Goal: Book appointment/travel/reservation

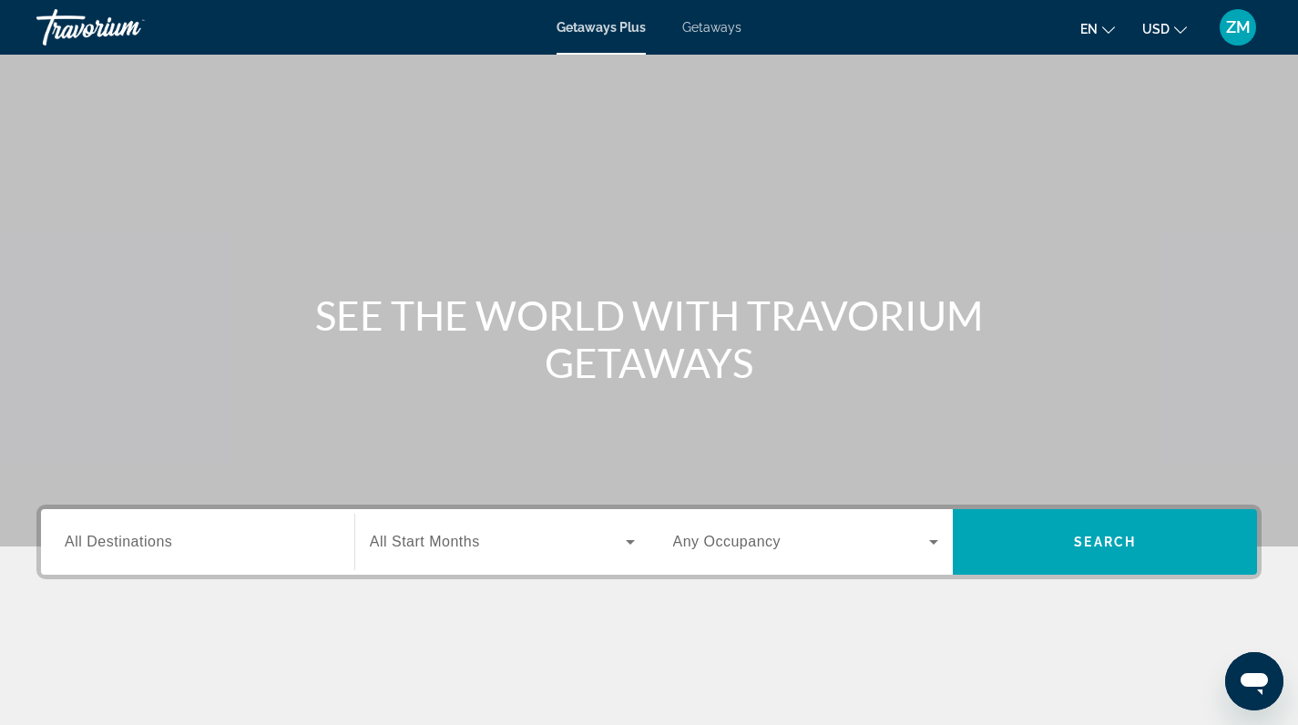
click at [215, 524] on div "Search widget" at bounding box center [198, 542] width 266 height 52
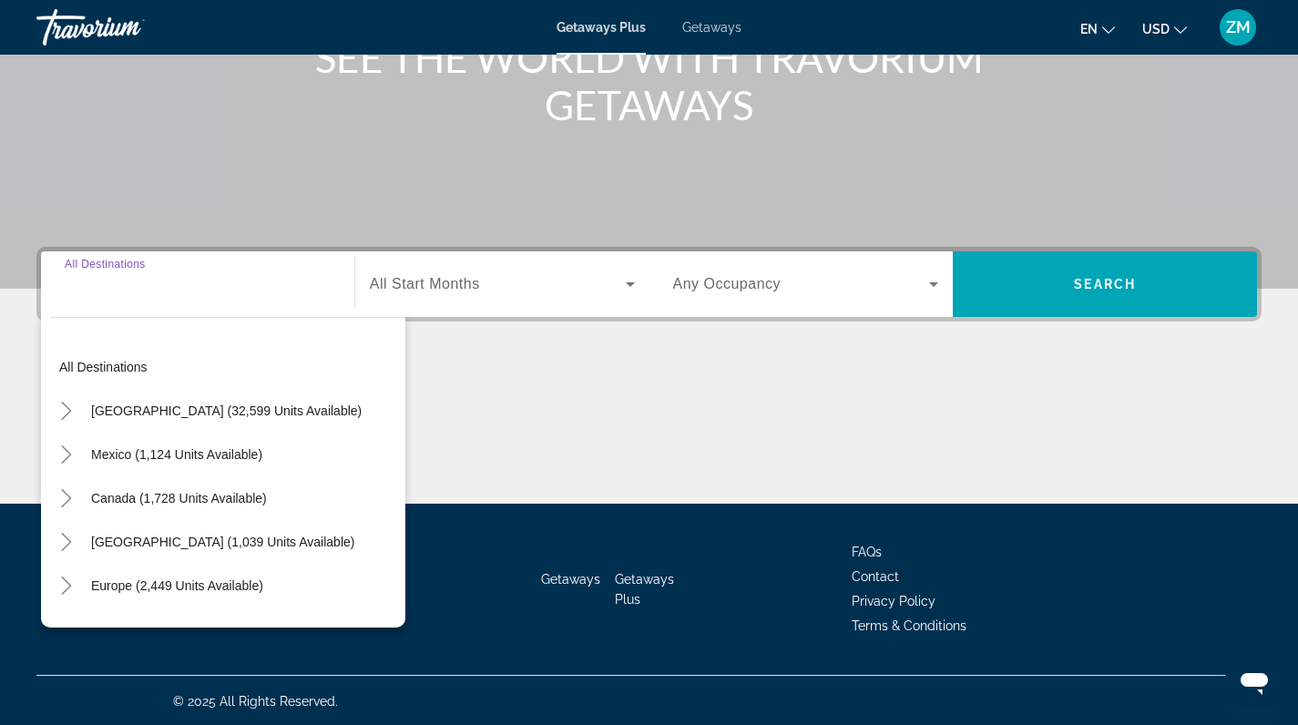
scroll to position [260, 0]
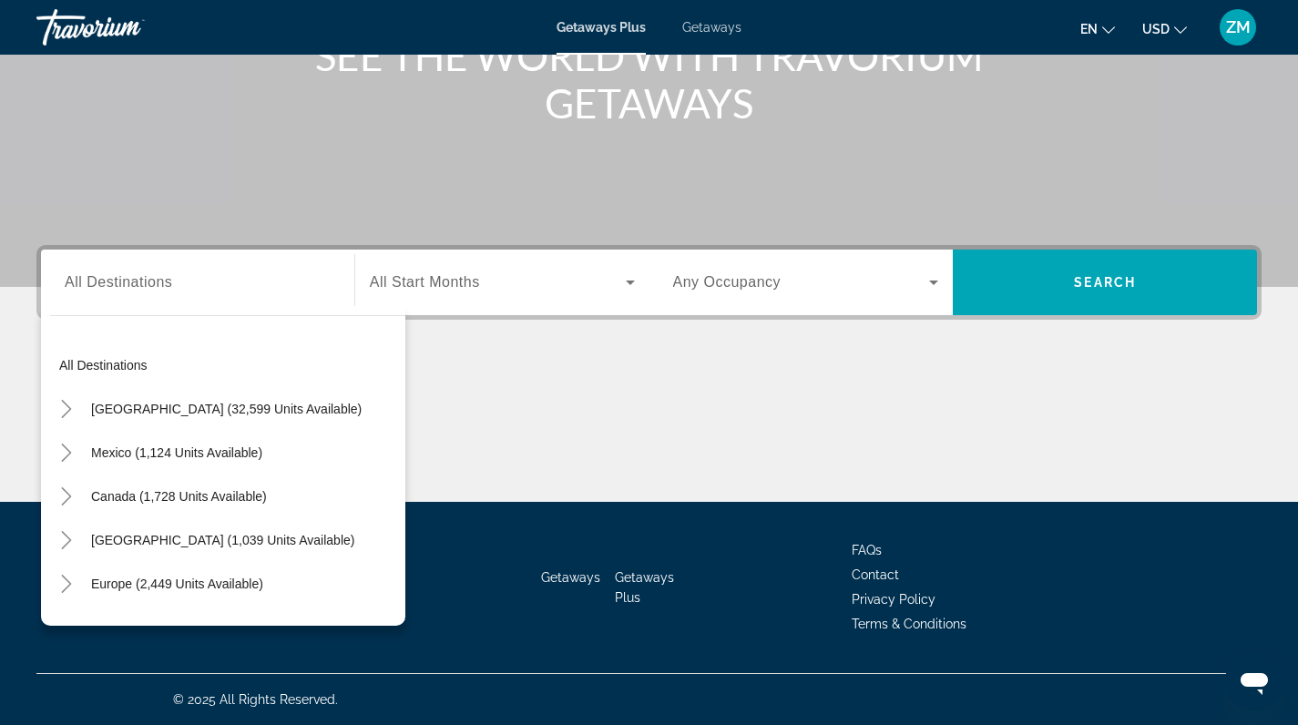
click at [402, 281] on span "All Start Months" at bounding box center [425, 281] width 110 height 15
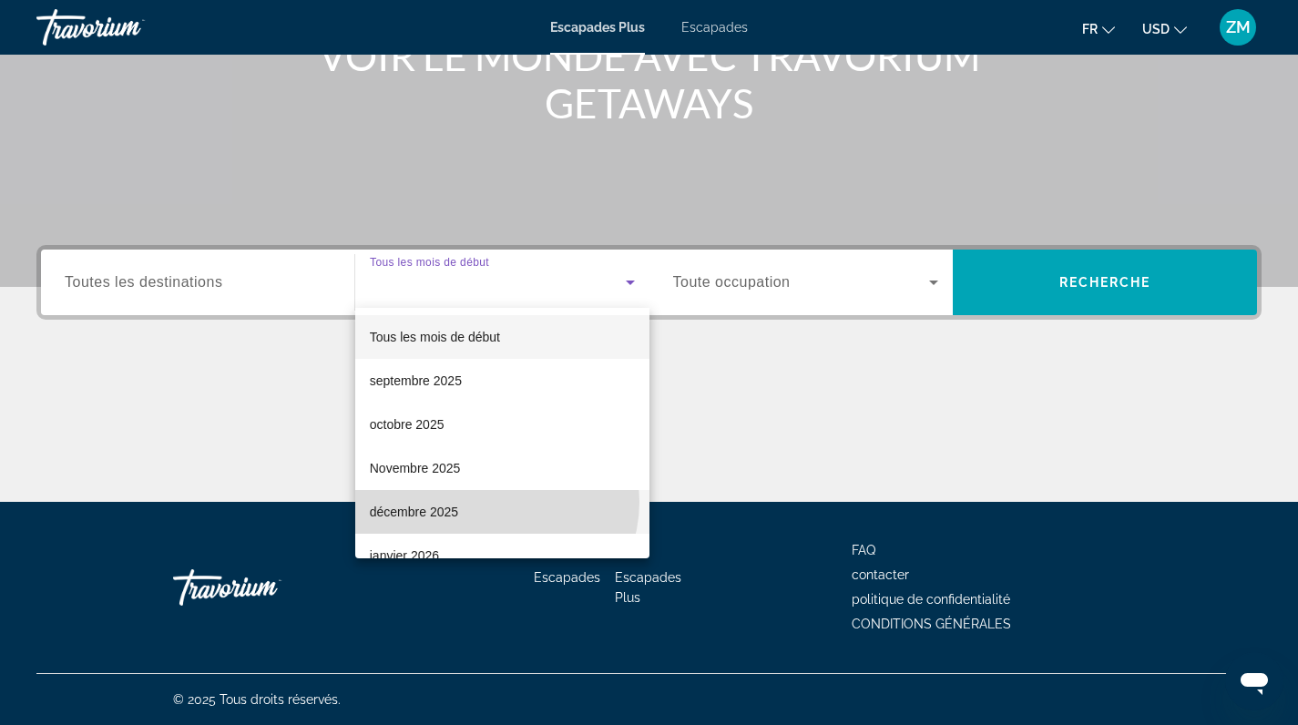
click at [496, 502] on mat-option "décembre 2025" at bounding box center [502, 512] width 294 height 44
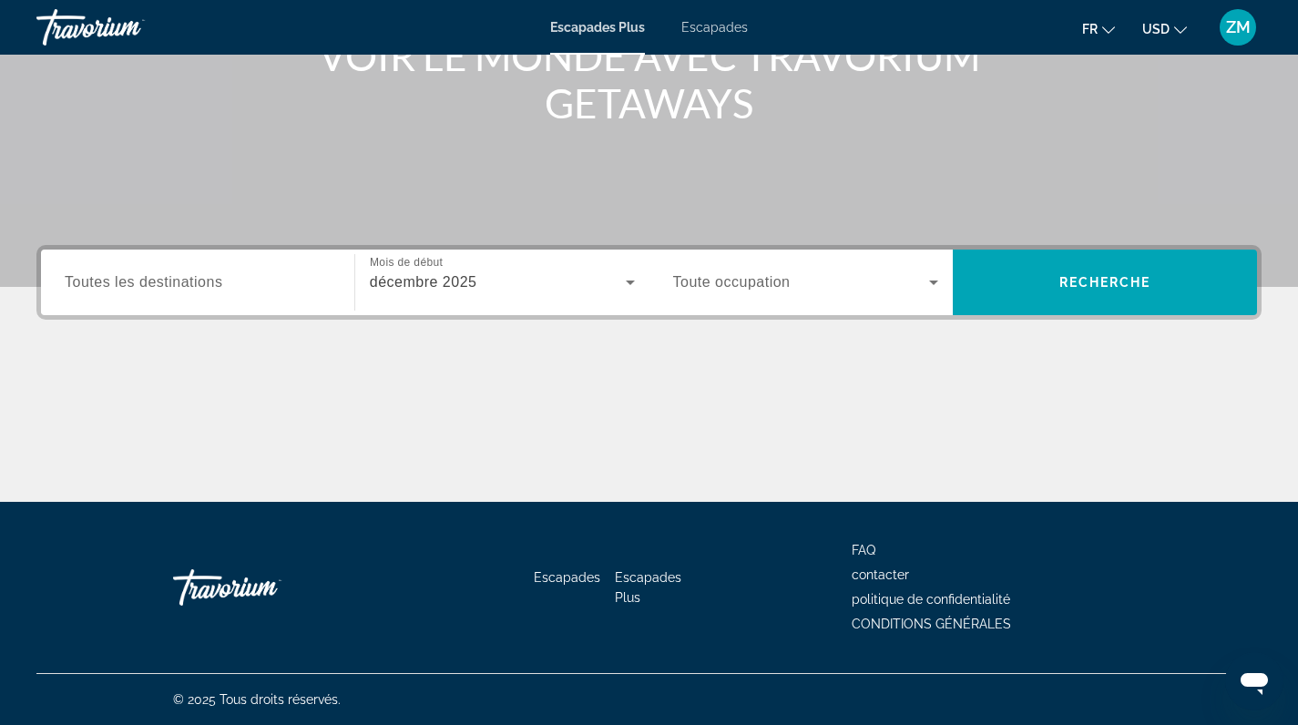
click at [754, 269] on div "Widget de recherche" at bounding box center [806, 282] width 266 height 51
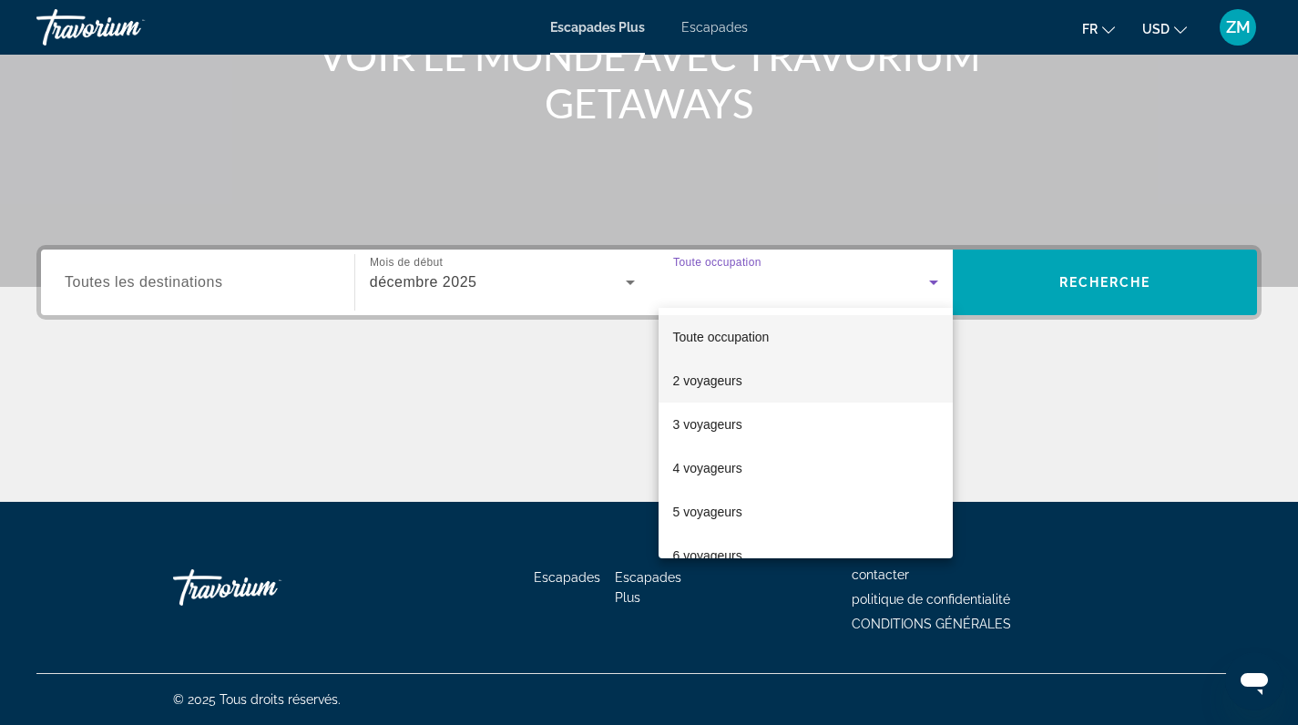
click at [754, 375] on mat-option "2 voyageurs" at bounding box center [806, 381] width 295 height 44
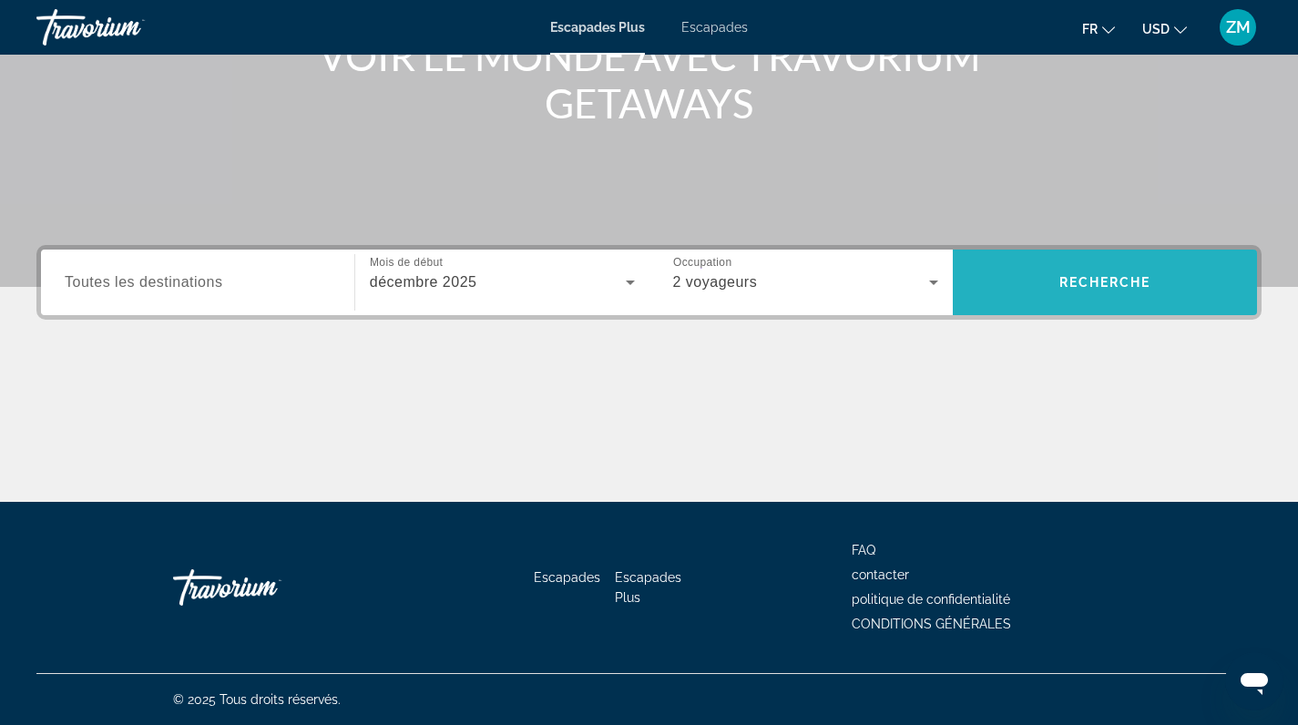
click at [1048, 292] on span "Widget de recherche" at bounding box center [1105, 283] width 304 height 44
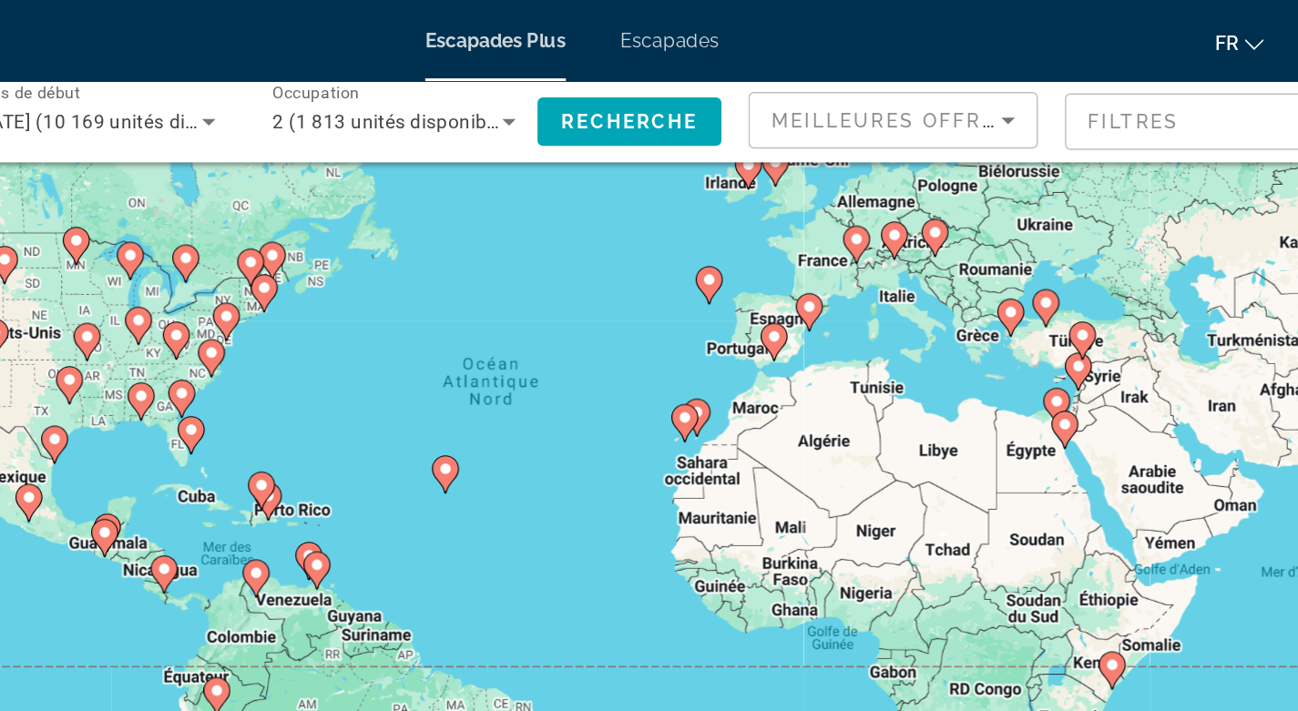
scroll to position [56, 0]
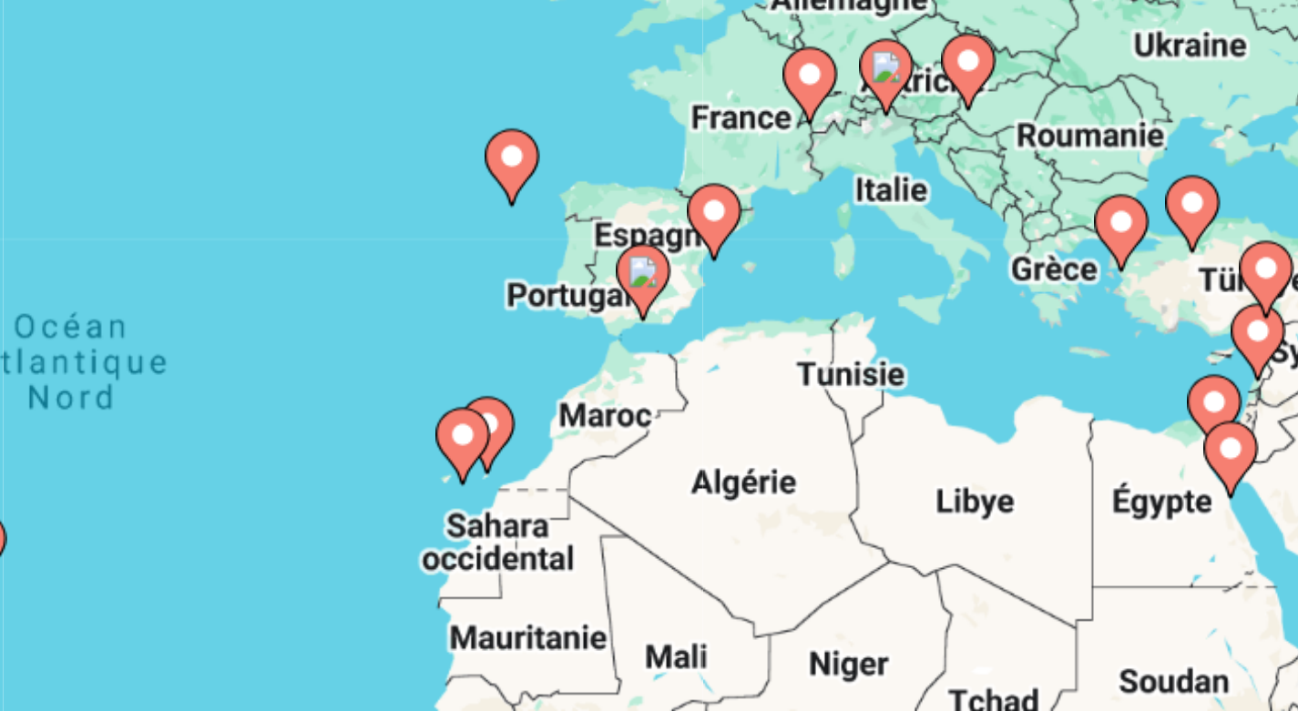
drag, startPoint x: 334, startPoint y: 119, endPoint x: 364, endPoint y: 128, distance: 31.4
click at [364, 128] on div "Pour activer le glissement avec le clavier, appuyez sur Alt+Entrée. Une fois ce…" at bounding box center [648, 344] width 1225 height 547
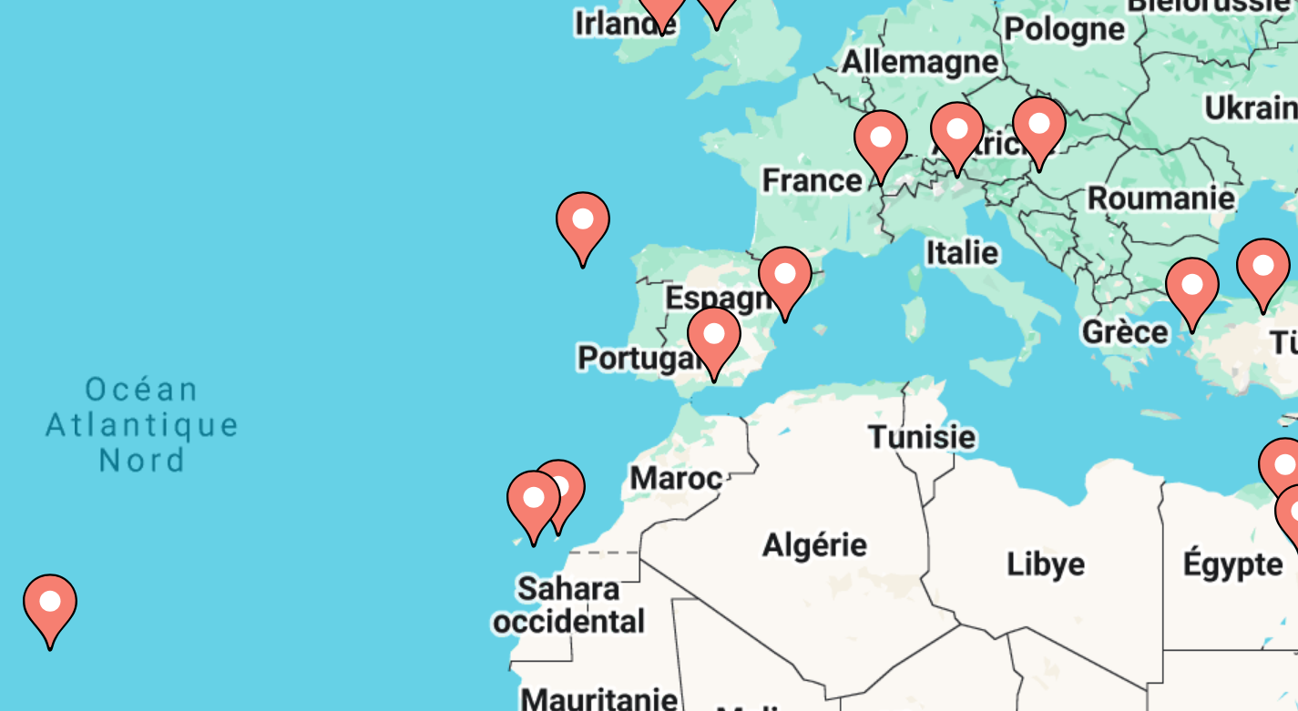
drag, startPoint x: 213, startPoint y: 118, endPoint x: 240, endPoint y: 138, distance: 33.2
click at [240, 138] on div "Pour activer le glissement avec le clavier, appuyez sur Alt+Entrée. Une fois ce…" at bounding box center [648, 344] width 1225 height 547
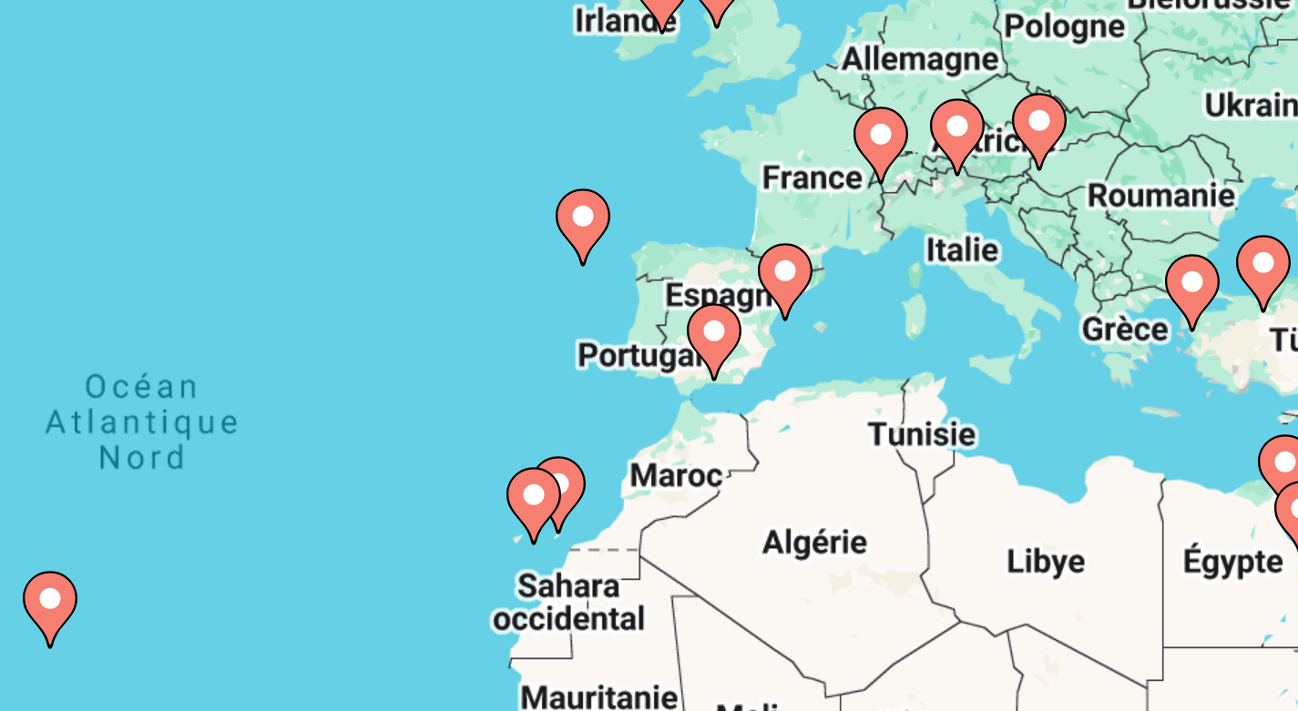
click at [779, 359] on image "Contenu principal" at bounding box center [784, 364] width 11 height 11
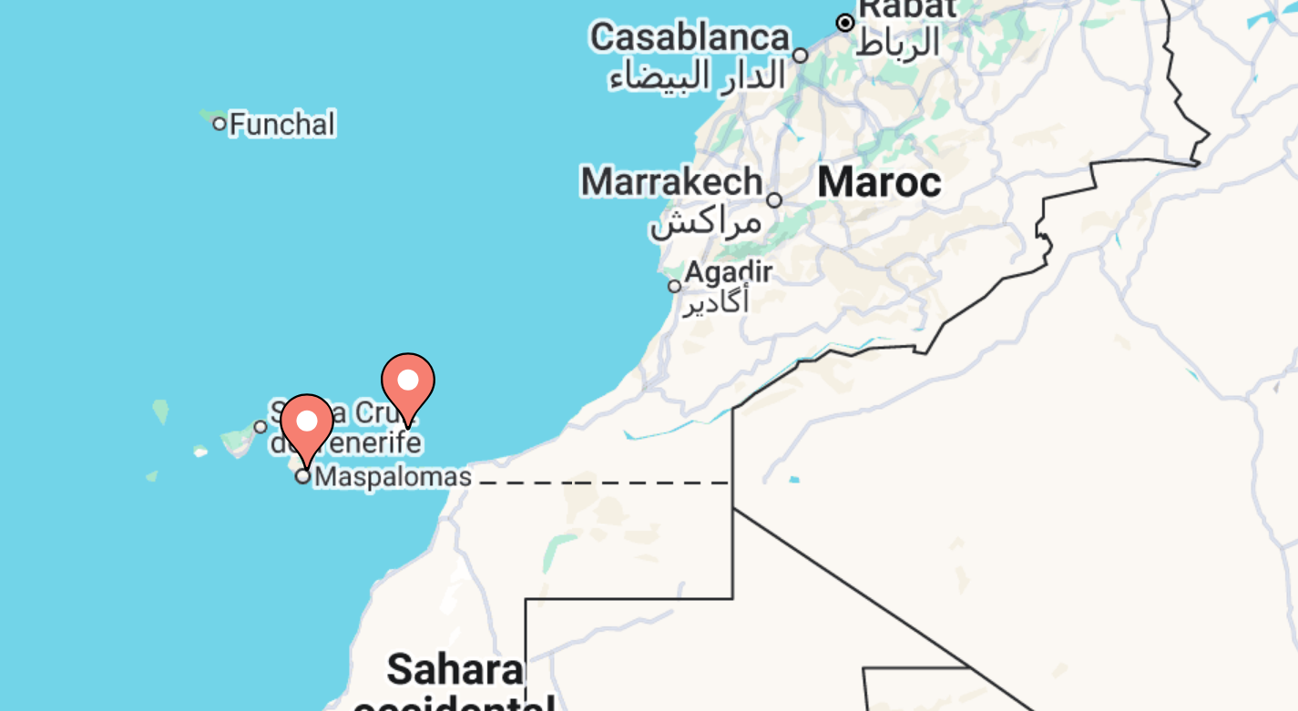
drag, startPoint x: 64, startPoint y: 159, endPoint x: 150, endPoint y: 162, distance: 86.6
click at [150, 162] on div "Pour naviguer, appuyez sur les touches fléchées. Pour activer le glissement ave…" at bounding box center [648, 344] width 1225 height 547
click at [695, 338] on image "Contenu principal" at bounding box center [700, 343] width 11 height 11
type input "**********"
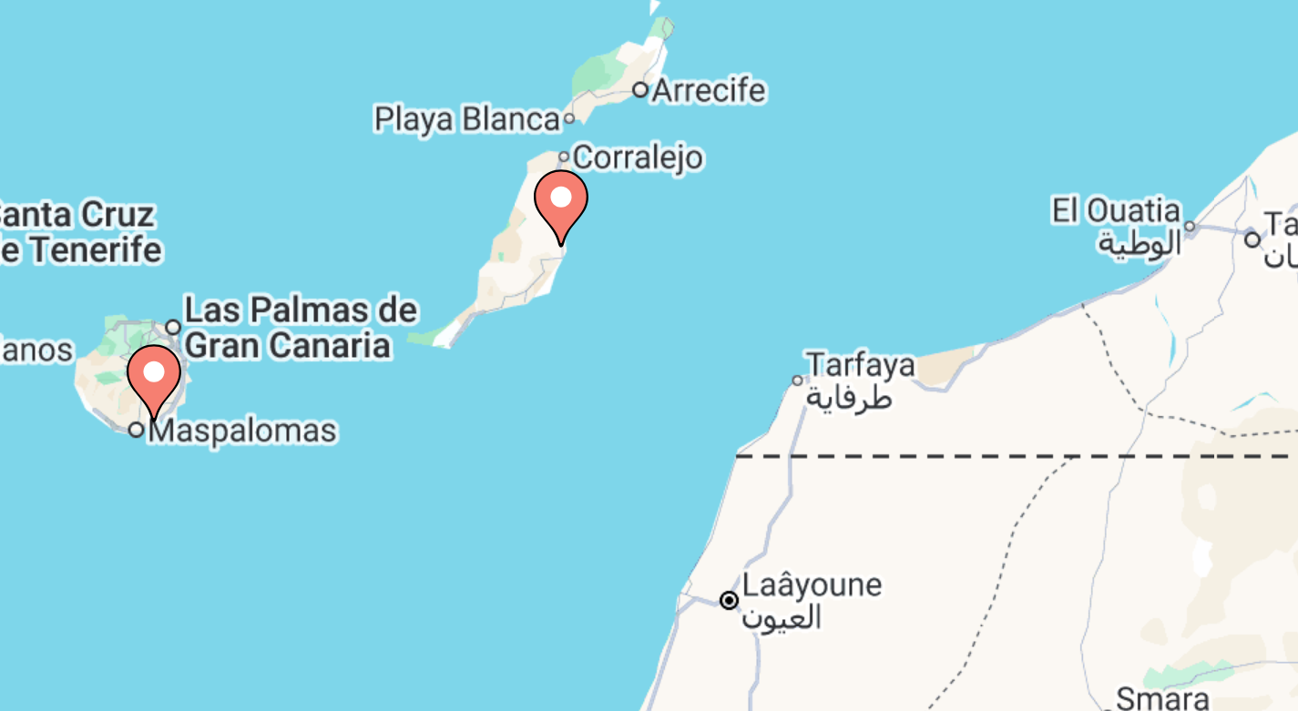
click at [644, 322] on image "Contenu principal" at bounding box center [649, 327] width 11 height 11
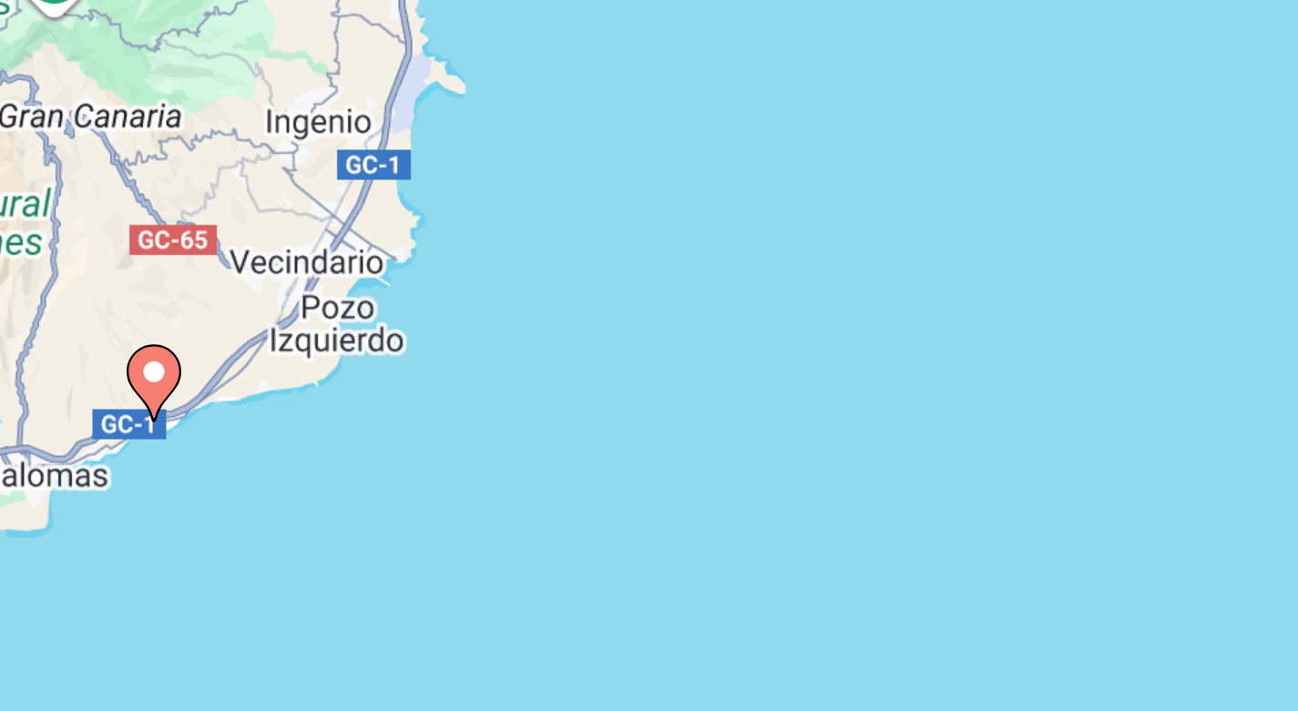
click at [644, 322] on image "Contenu principal" at bounding box center [649, 327] width 11 height 11
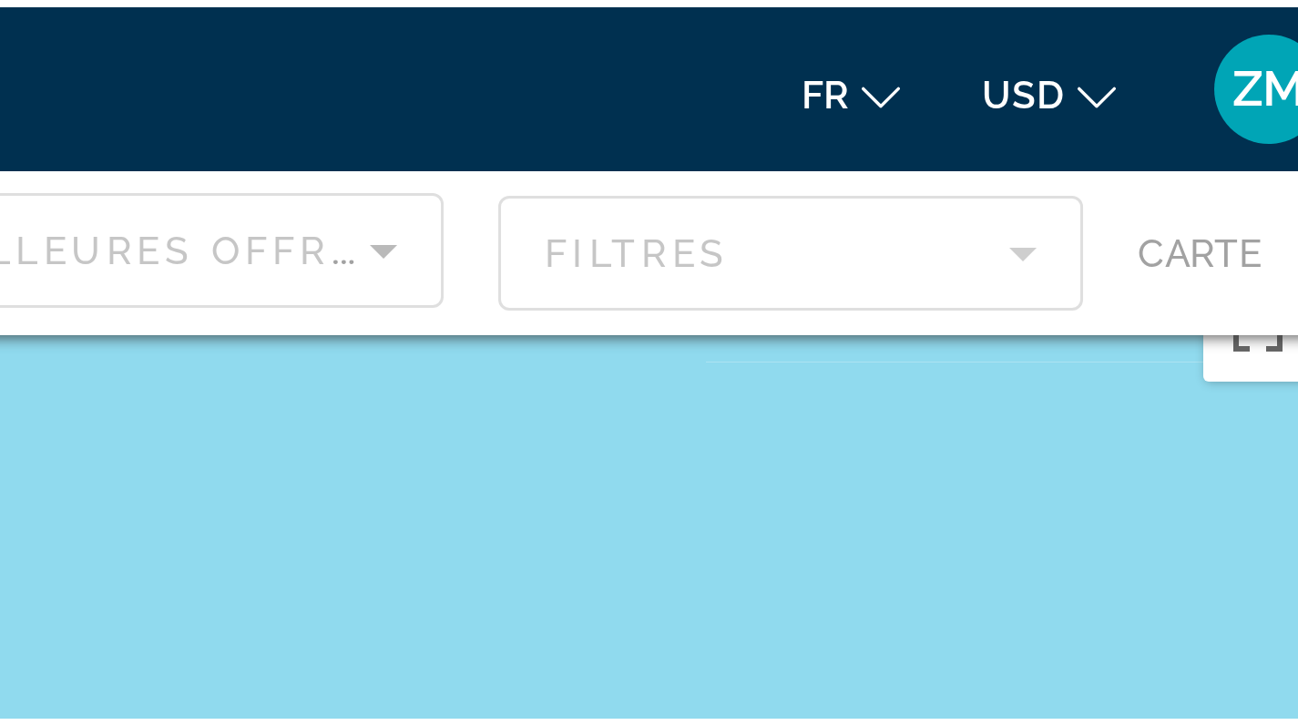
scroll to position [0, 0]
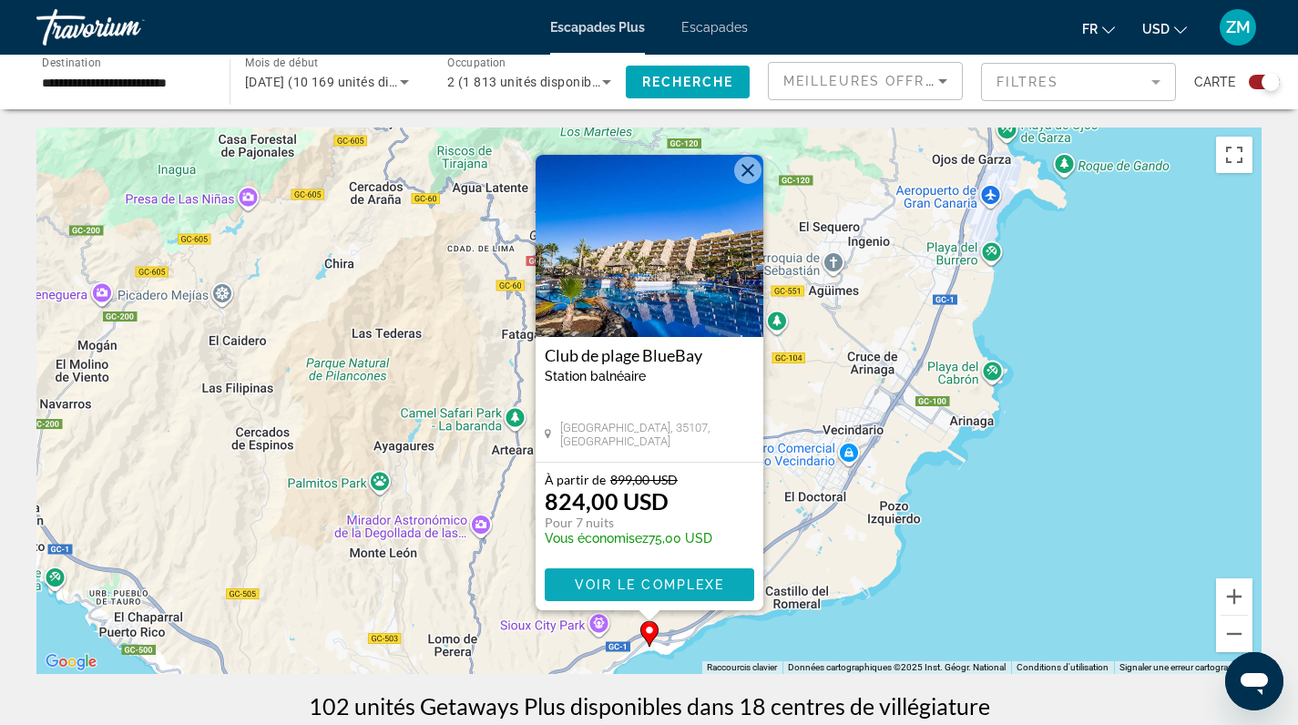
click at [582, 580] on span "VOIR LE COMPLEXE" at bounding box center [649, 584] width 150 height 15
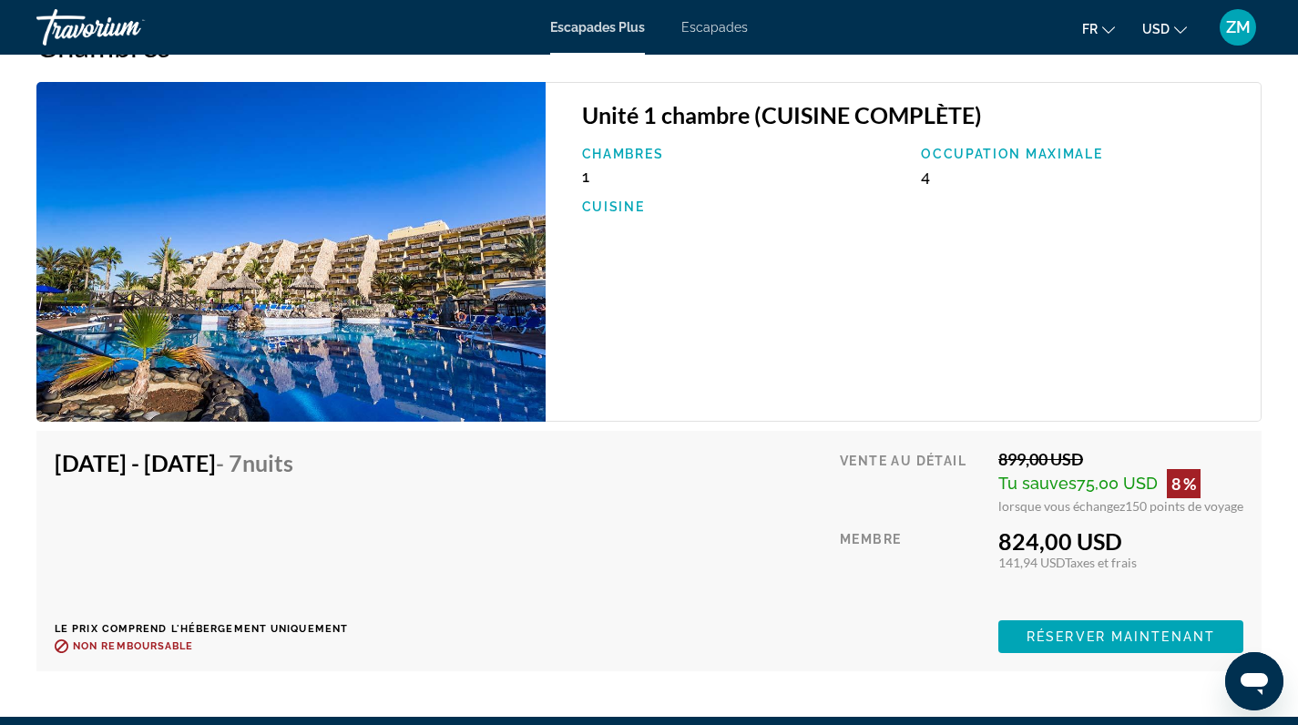
scroll to position [3153, 0]
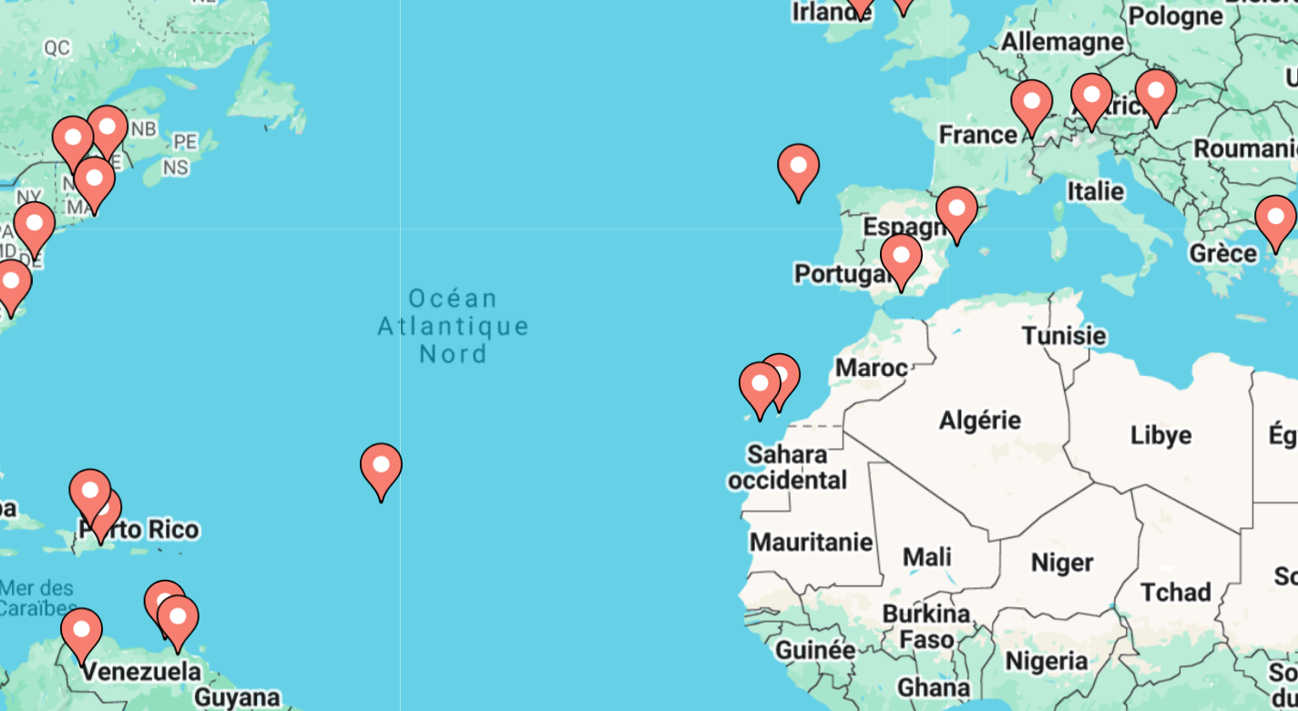
click at [724, 384] on icon "Contenu principal" at bounding box center [732, 396] width 16 height 24
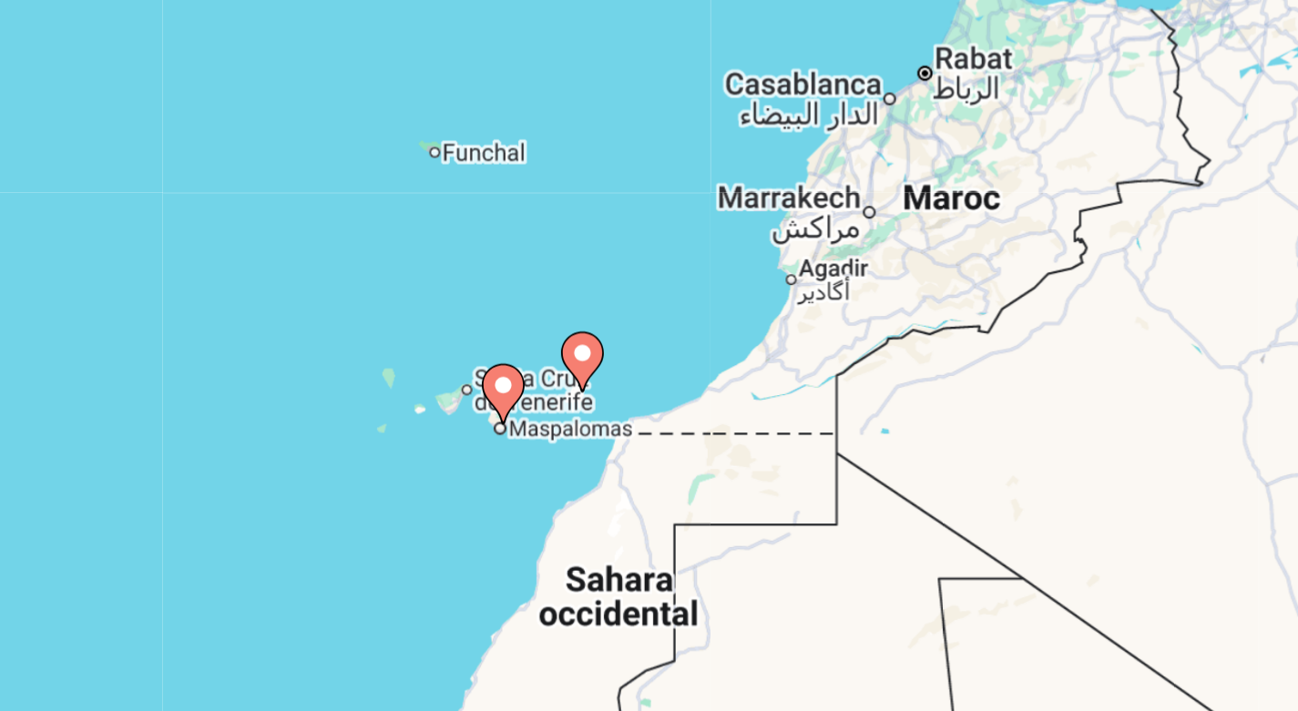
click at [644, 378] on image "Contenu principal" at bounding box center [649, 383] width 11 height 11
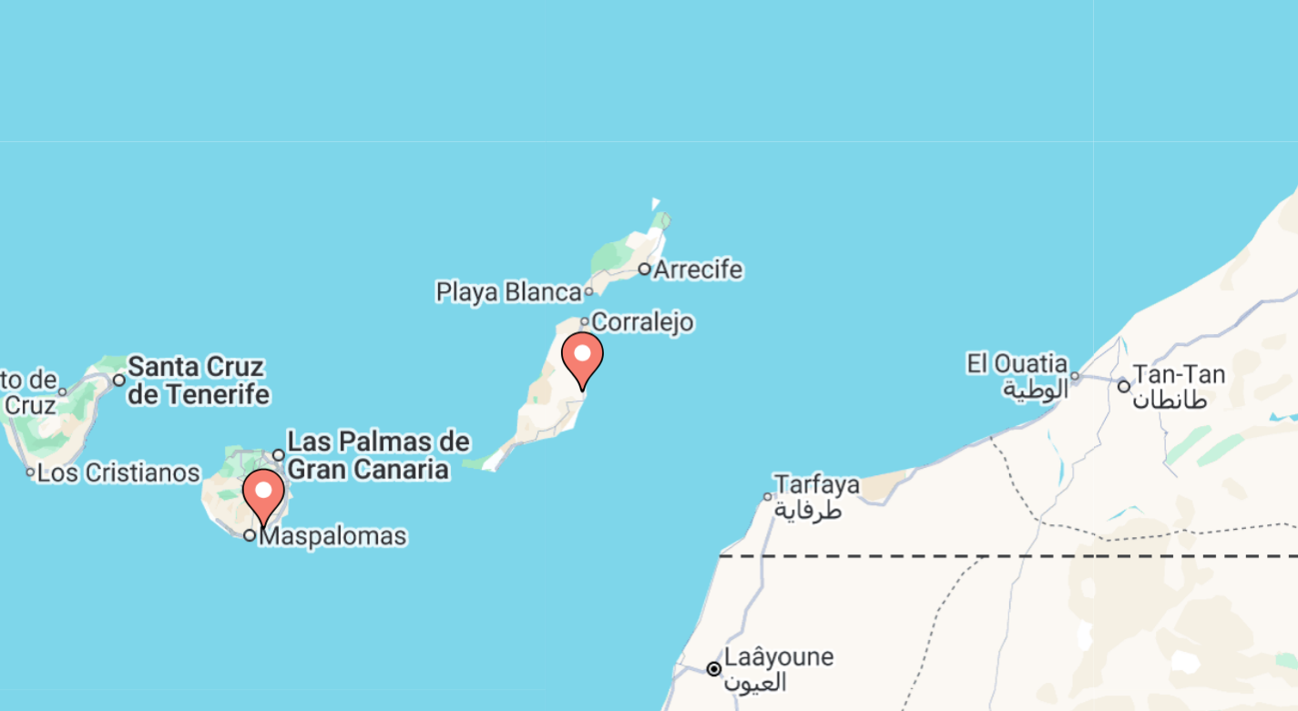
click at [644, 378] on image "Contenu principal" at bounding box center [649, 383] width 11 height 11
type input "**********"
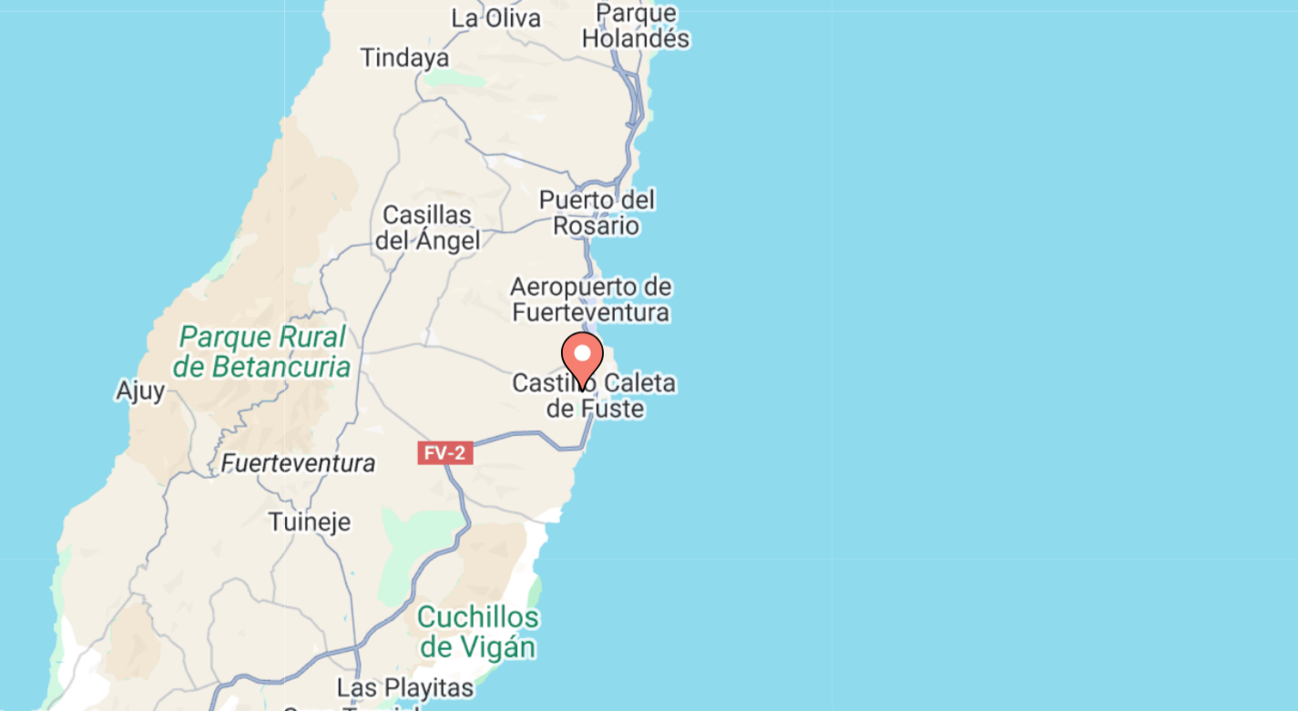
click at [644, 378] on image "Contenu principal" at bounding box center [649, 383] width 11 height 11
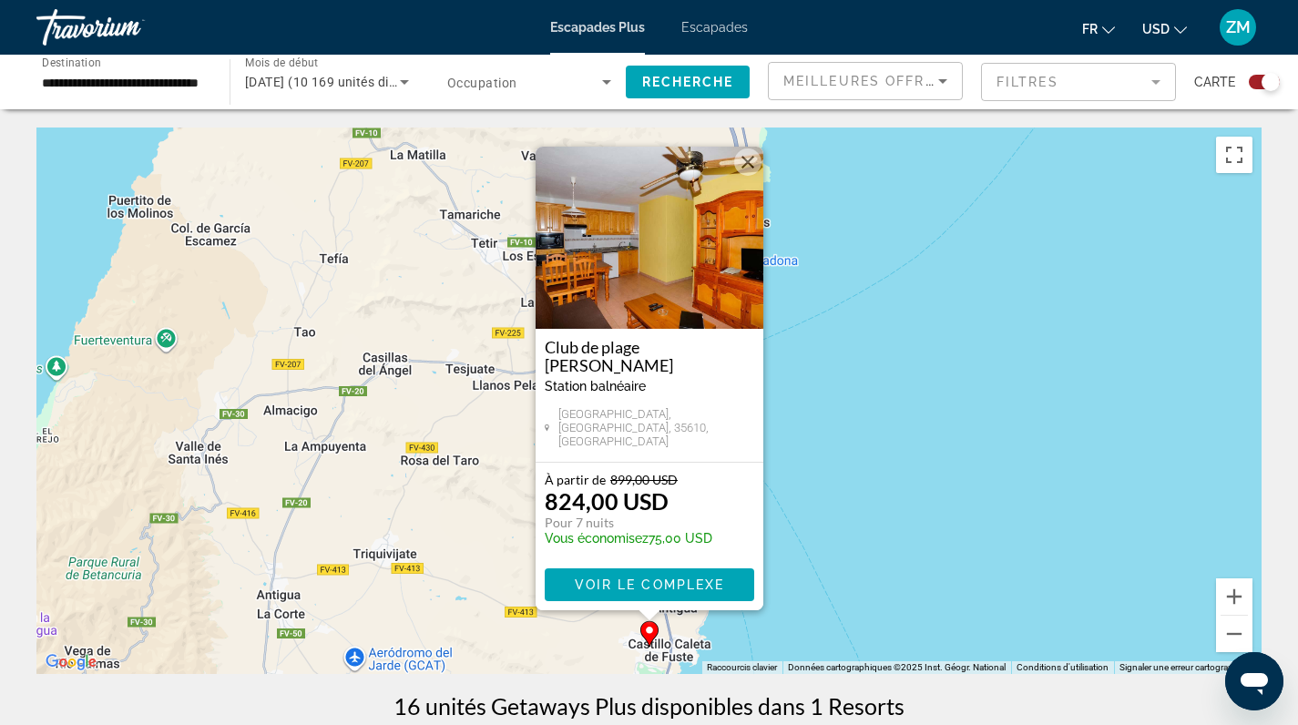
click at [681, 321] on img "Contenu principal" at bounding box center [650, 238] width 228 height 182
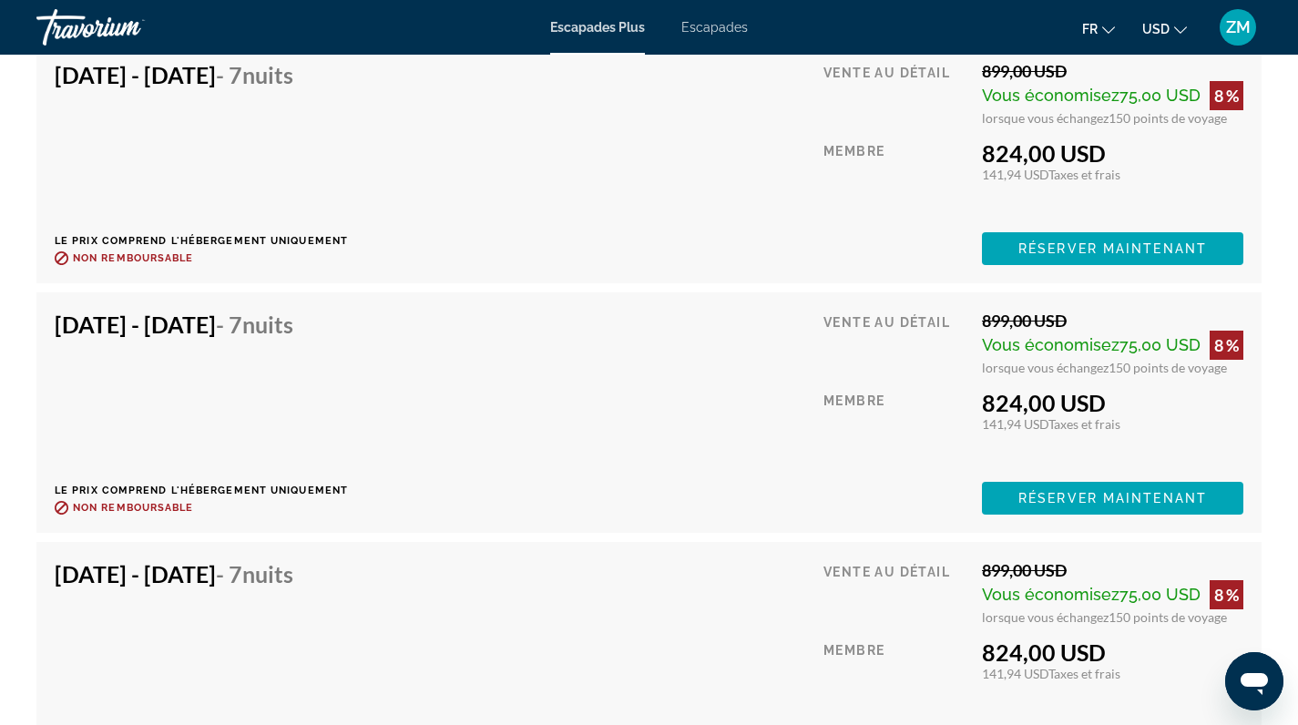
scroll to position [3444, 0]
